Goal: Information Seeking & Learning: Learn about a topic

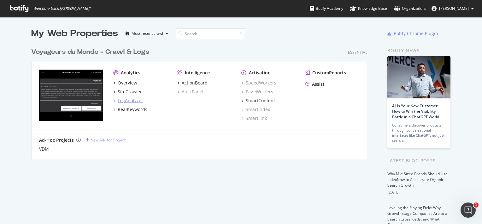
click at [130, 98] on div "LogAnalyzer" at bounding box center [131, 100] width 26 height 6
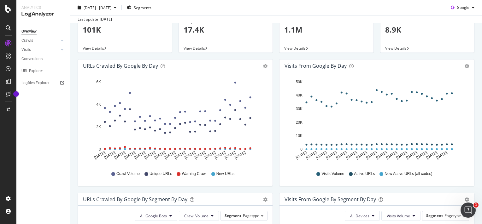
scroll to position [63, 0]
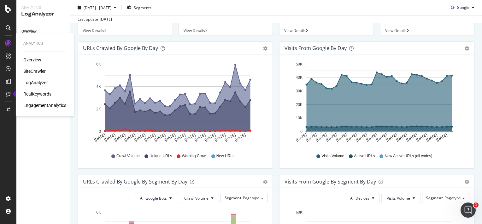
click at [38, 81] on div "LogAnalyzer" at bounding box center [35, 82] width 25 height 6
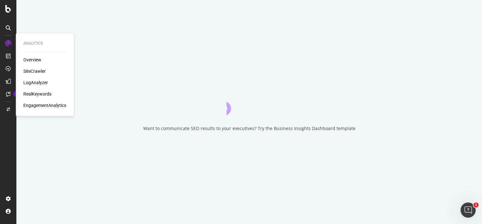
click at [33, 83] on div "LogAnalyzer" at bounding box center [35, 82] width 25 height 6
